Goal: Task Accomplishment & Management: Complete application form

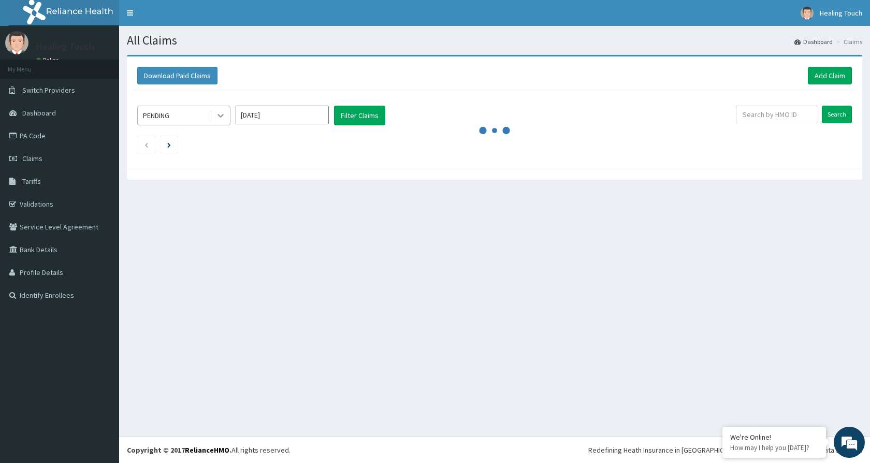
click at [213, 113] on div at bounding box center [220, 115] width 19 height 19
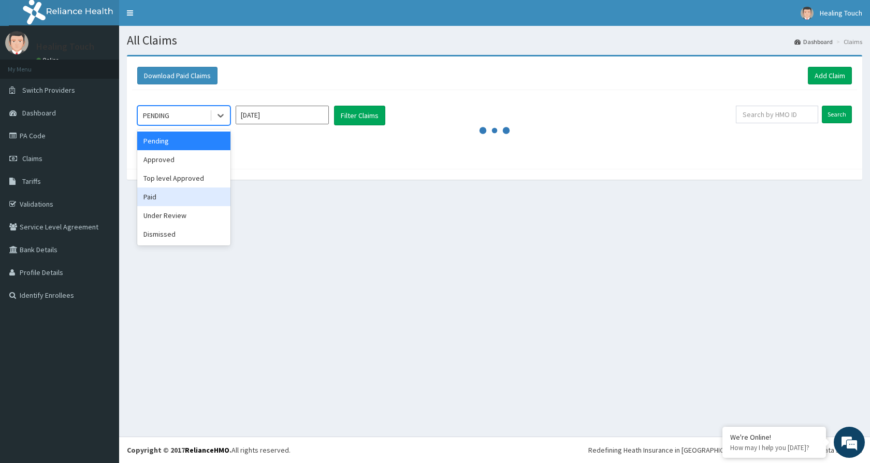
click at [174, 201] on div "Paid" at bounding box center [183, 196] width 93 height 19
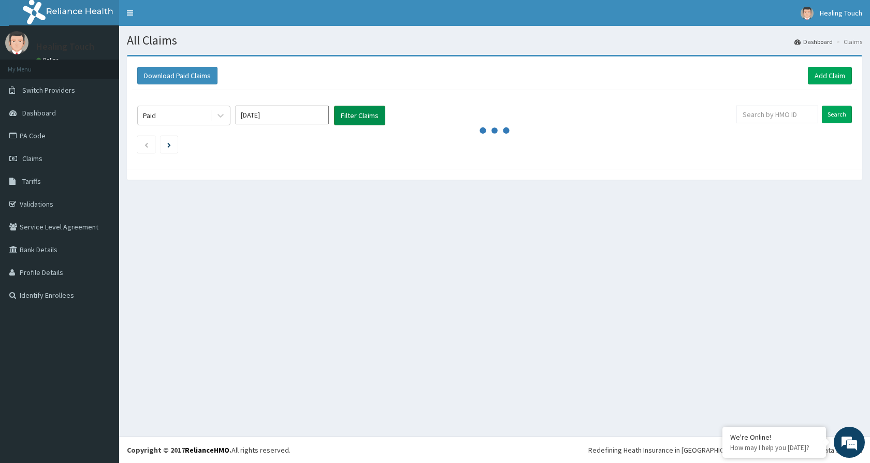
click at [345, 119] on button "Filter Claims" at bounding box center [359, 116] width 51 height 20
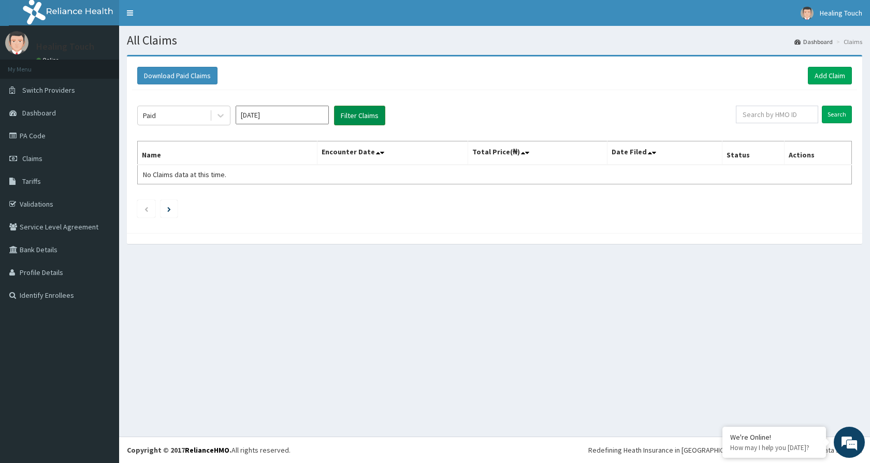
click at [348, 118] on button "Filter Claims" at bounding box center [359, 116] width 51 height 20
click at [323, 112] on input "Aug 2025" at bounding box center [282, 115] width 93 height 19
click at [251, 208] on div "Jul" at bounding box center [251, 201] width 21 height 19
type input "Jul 2025"
click at [364, 112] on button "Filter Claims" at bounding box center [359, 116] width 51 height 20
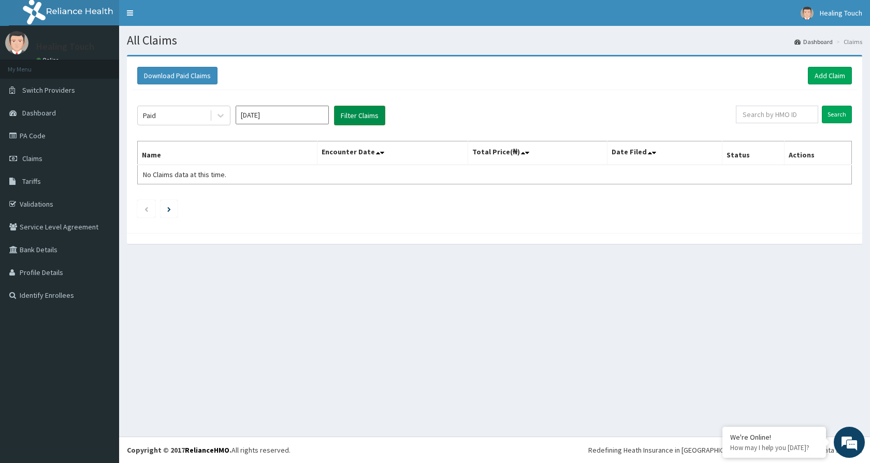
click at [365, 111] on button "Filter Claims" at bounding box center [359, 116] width 51 height 20
click at [42, 161] on link "Claims" at bounding box center [59, 158] width 119 height 23
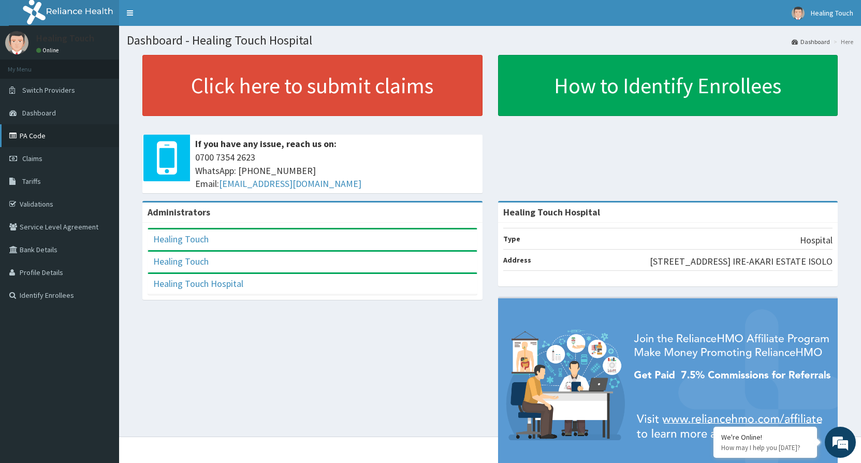
click at [49, 133] on link "PA Code" at bounding box center [59, 135] width 119 height 23
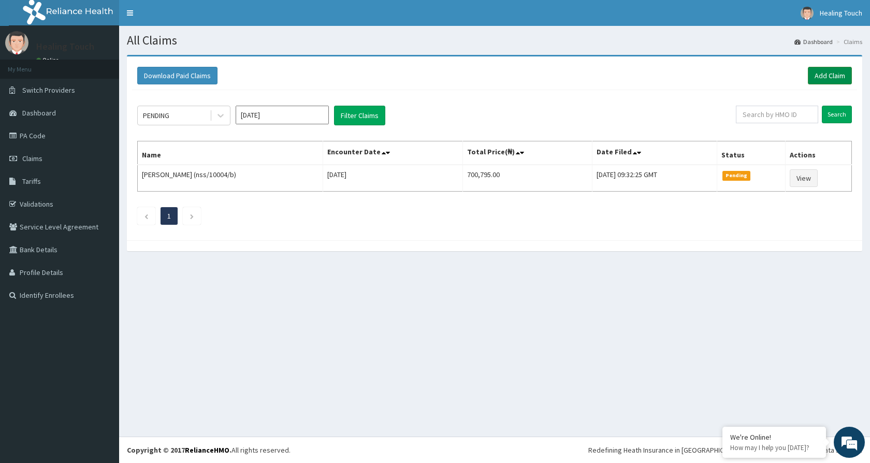
click at [821, 76] on link "Add Claim" at bounding box center [830, 76] width 44 height 18
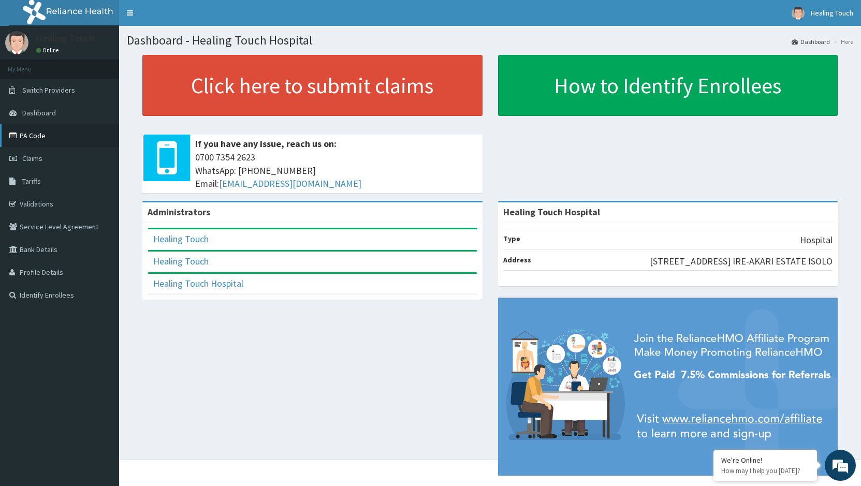
click at [77, 138] on link "PA Code" at bounding box center [59, 135] width 119 height 23
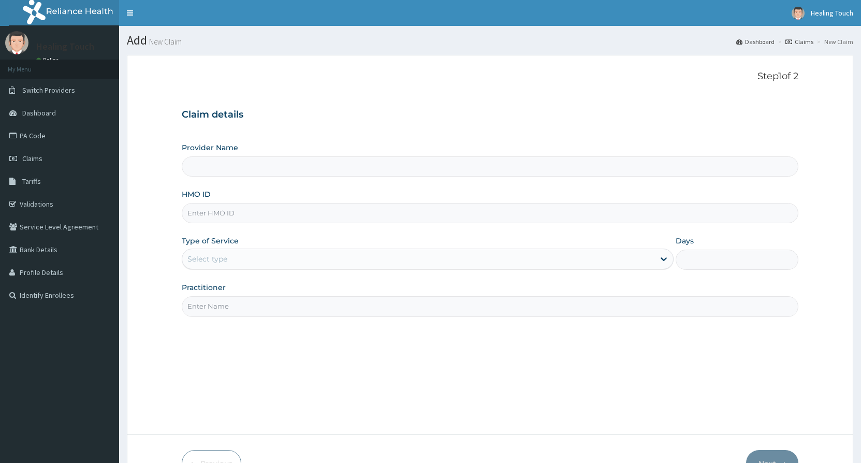
type input "Healing Touch Hospital"
click at [328, 212] on input "HMO ID" at bounding box center [490, 213] width 617 height 20
paste input "nss/10004/b"
type input "nss/10004/b"
click at [661, 253] on div at bounding box center [664, 259] width 19 height 19
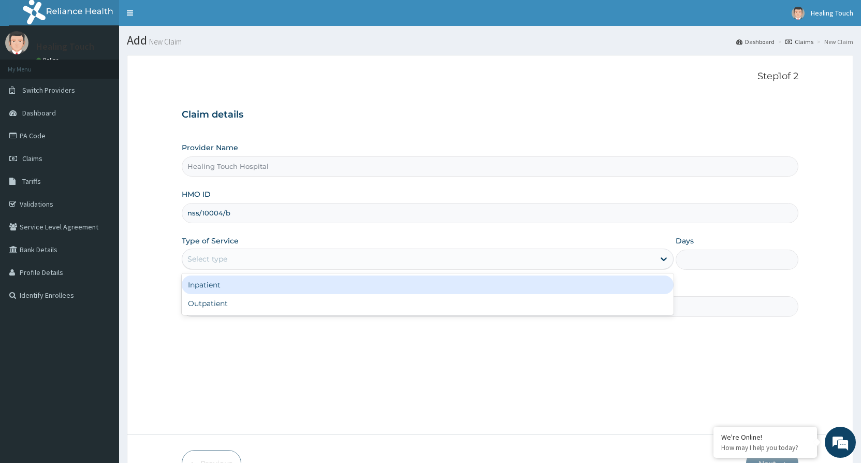
click at [645, 290] on div "Inpatient" at bounding box center [428, 285] width 492 height 19
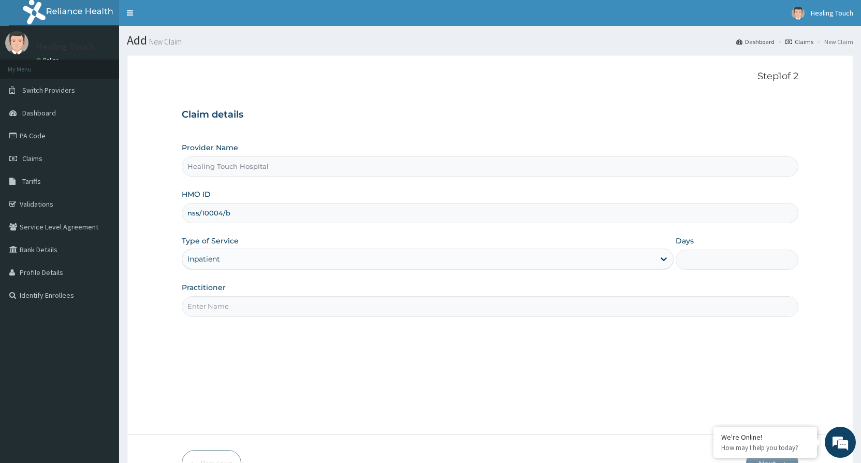
click at [760, 259] on input "Days" at bounding box center [737, 260] width 123 height 20
type input "4"
click at [718, 301] on input "Practitioner" at bounding box center [490, 306] width 617 height 20
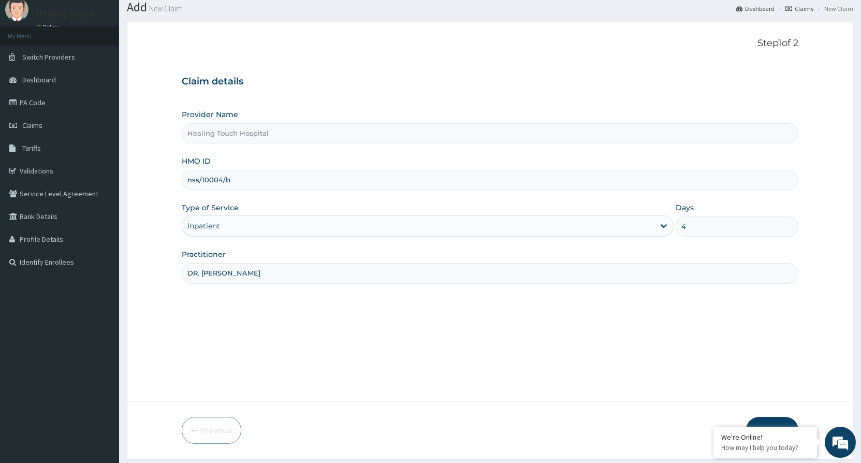
scroll to position [64, 0]
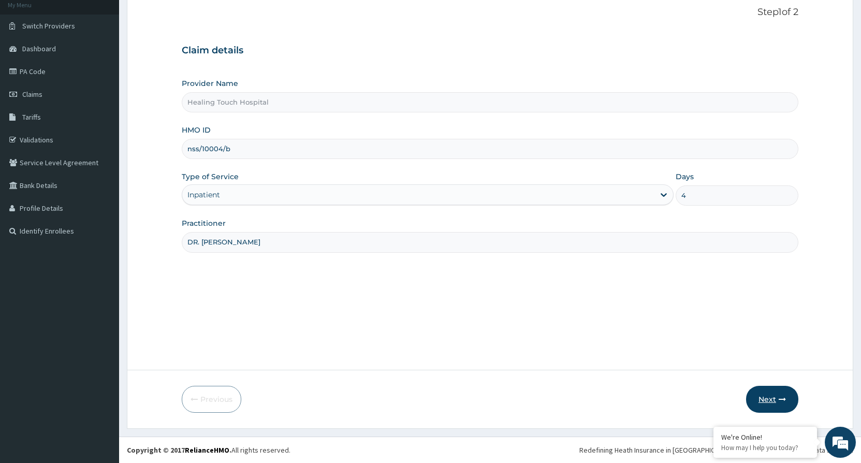
type input "DR. [PERSON_NAME]"
click at [770, 409] on button "Next" at bounding box center [772, 399] width 52 height 27
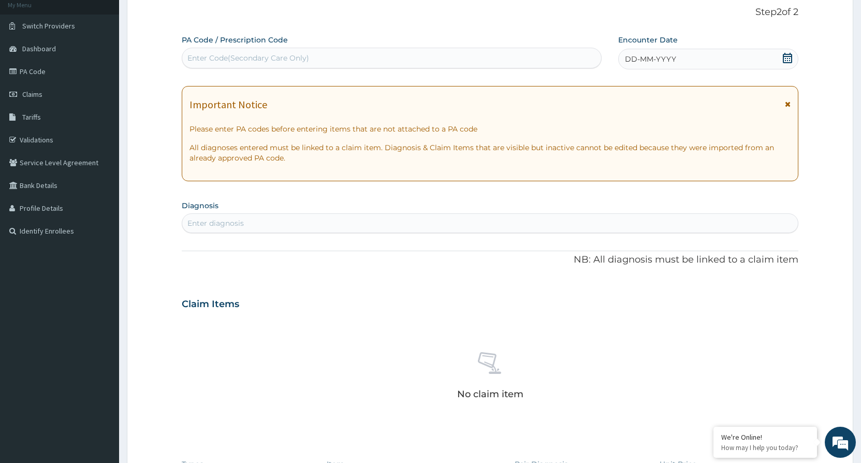
click at [401, 60] on div "Enter Code(Secondary Care Only)" at bounding box center [391, 58] width 419 height 17
paste input "PA/A8648F"
type input "PA/A8648F"
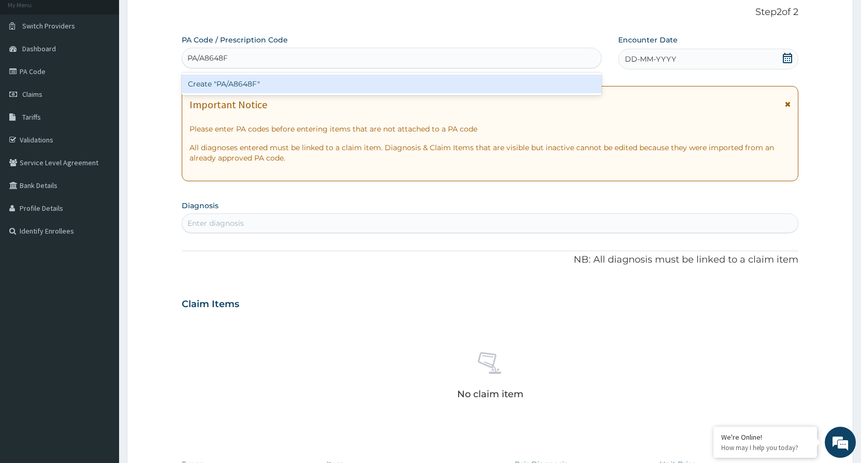
click at [333, 86] on div "Create "PA/A8648F"" at bounding box center [392, 84] width 420 height 19
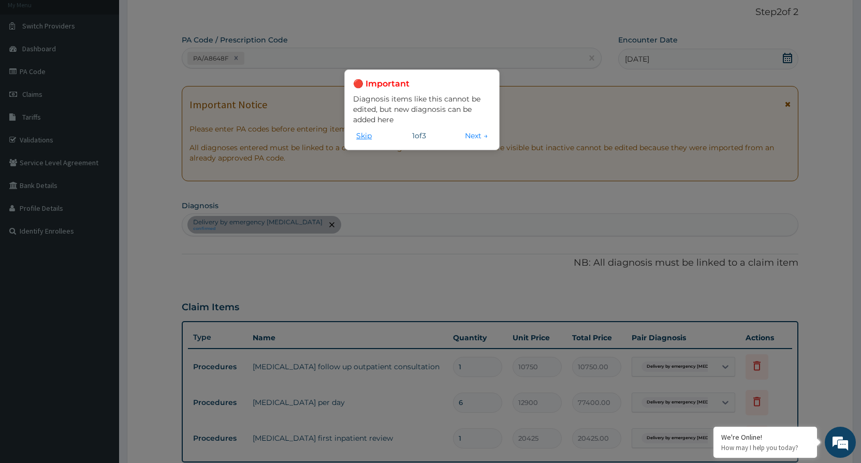
click at [366, 134] on button "Skip" at bounding box center [364, 135] width 22 height 11
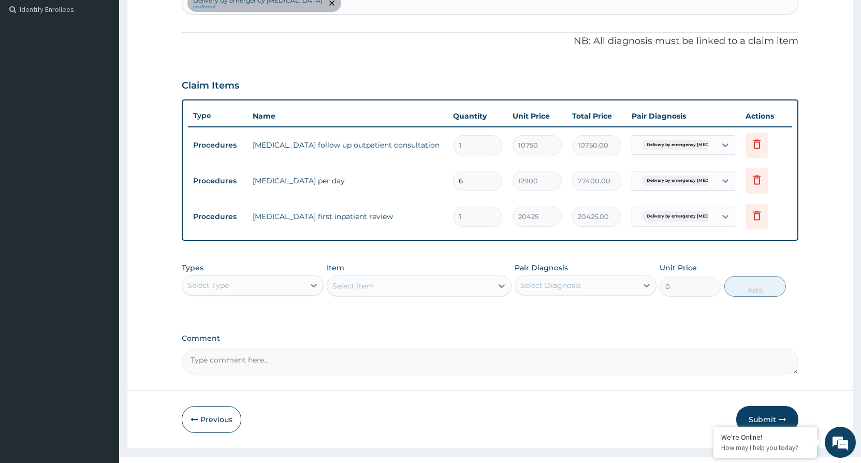
scroll to position [285, 0]
